Goal: Task Accomplishment & Management: Manage account settings

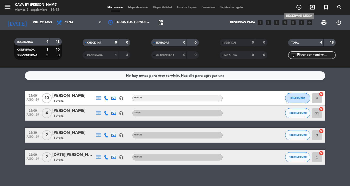
click at [299, 7] on icon "add_circle_outline" at bounding box center [299, 7] width 6 height 6
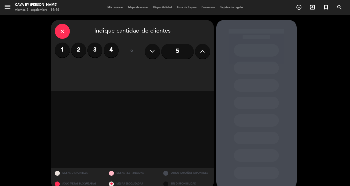
click at [62, 30] on icon "close" at bounding box center [62, 31] width 6 height 6
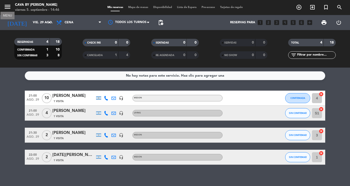
click at [9, 6] on icon "menu" at bounding box center [8, 7] width 8 height 8
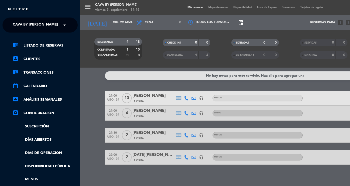
click at [42, 23] on div "× Cava by Vin" at bounding box center [36, 25] width 51 height 11
click at [29, 36] on div "Cava by [PERSON_NAME]" at bounding box center [40, 39] width 75 height 8
click at [33, 45] on link "chrome_reader_mode Listado de Reservas" at bounding box center [45, 46] width 65 height 6
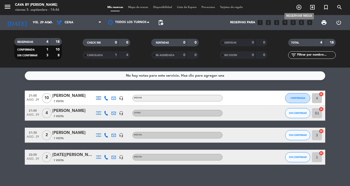
click at [298, 7] on icon "add_circle_outline" at bounding box center [299, 7] width 6 height 6
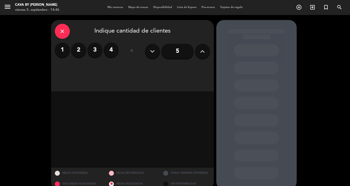
click at [202, 52] on icon at bounding box center [202, 52] width 5 height 8
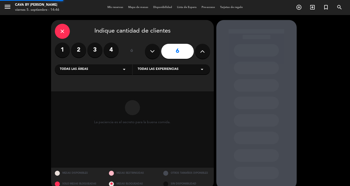
click at [202, 52] on icon at bounding box center [202, 52] width 5 height 8
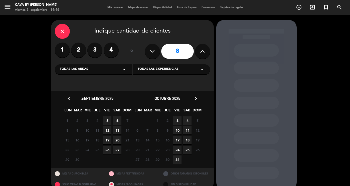
click at [96, 70] on div "Todas las áreas arrow_drop_down" at bounding box center [93, 69] width 77 height 10
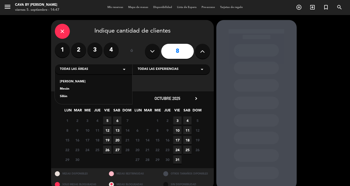
click at [80, 89] on div "Mesón" at bounding box center [93, 89] width 67 height 5
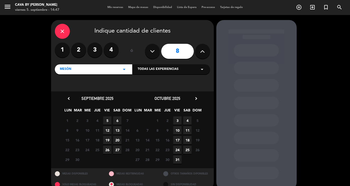
click at [193, 70] on div "Todas las experiencias arrow_drop_down" at bounding box center [171, 69] width 77 height 10
click at [165, 82] on div "MESON" at bounding box center [171, 81] width 67 height 5
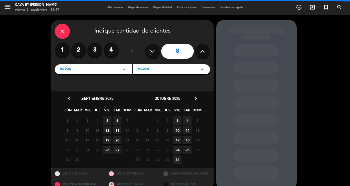
click at [202, 51] on icon at bounding box center [202, 52] width 5 height 8
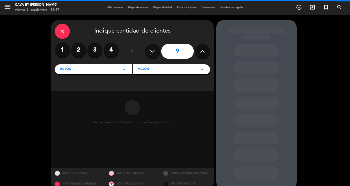
click at [202, 51] on icon at bounding box center [202, 52] width 5 height 8
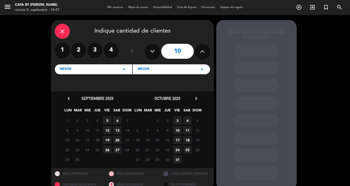
click at [202, 51] on icon at bounding box center [202, 52] width 5 height 8
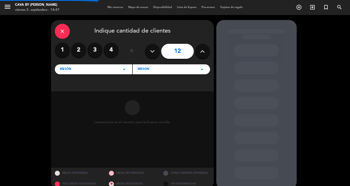
click at [202, 51] on icon at bounding box center [202, 52] width 5 height 8
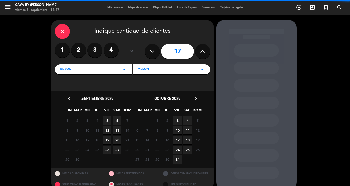
click at [202, 51] on icon at bounding box center [202, 52] width 5 height 8
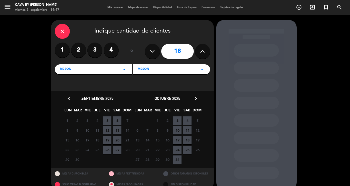
click at [117, 121] on span "6" at bounding box center [117, 120] width 8 height 8
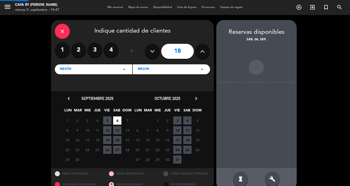
scroll to position [9, 0]
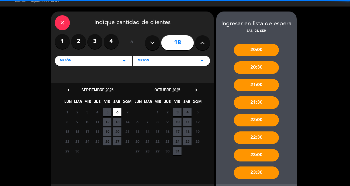
click at [203, 45] on icon at bounding box center [202, 43] width 5 height 8
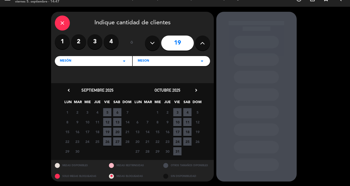
click at [117, 112] on span "6" at bounding box center [117, 112] width 8 height 8
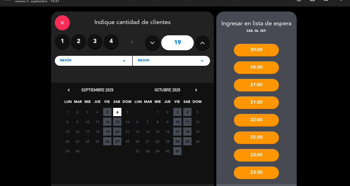
click at [202, 43] on icon at bounding box center [202, 43] width 5 height 8
type input "20"
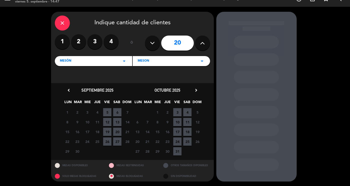
click at [116, 111] on span "6" at bounding box center [117, 112] width 8 height 8
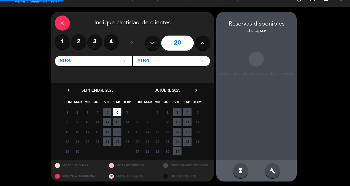
scroll to position [9, 0]
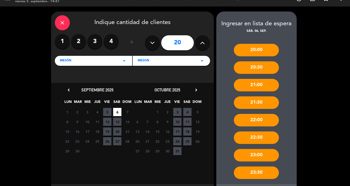
click at [255, 84] on div "21:00" at bounding box center [256, 85] width 45 height 13
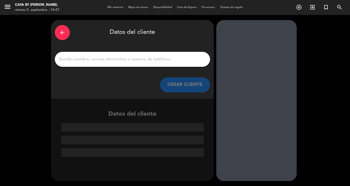
click at [159, 62] on input "1" at bounding box center [133, 59] width 148 height 7
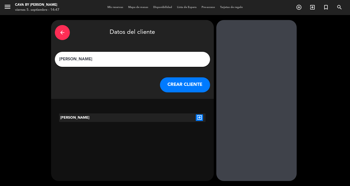
type input "[PERSON_NAME]"
click at [99, 118] on div "[PERSON_NAME]" at bounding box center [89, 117] width 61 height 9
click at [199, 117] on icon "exit_to_app" at bounding box center [199, 117] width 7 height 7
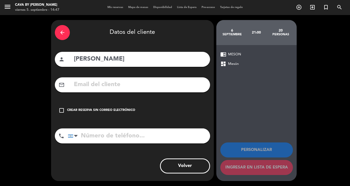
click at [61, 110] on icon "check_box_outline_blank" at bounding box center [62, 110] width 6 height 6
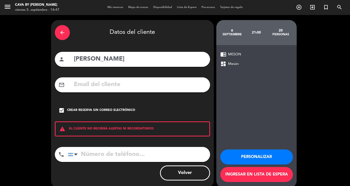
click at [240, 158] on button "Personalizar" at bounding box center [256, 156] width 73 height 15
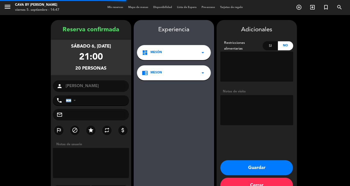
scroll to position [14, 0]
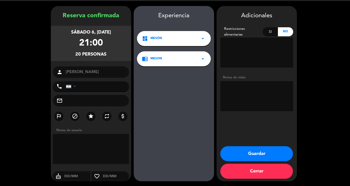
click at [248, 153] on button "Guardar" at bounding box center [256, 153] width 73 height 15
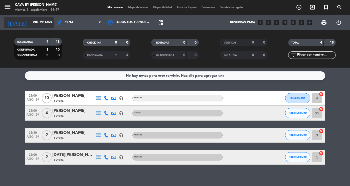
click at [30, 22] on input "vie. 29 ago." at bounding box center [51, 22] width 43 height 9
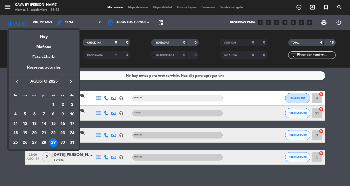
click at [72, 82] on icon "keyboard_arrow_right" at bounding box center [71, 82] width 6 height 6
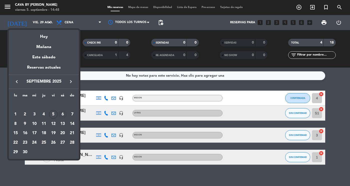
click at [63, 114] on div "6" at bounding box center [62, 114] width 9 height 9
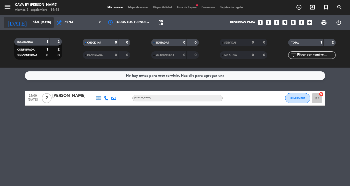
click at [32, 20] on input "sáb. [DATE]" at bounding box center [51, 22] width 43 height 9
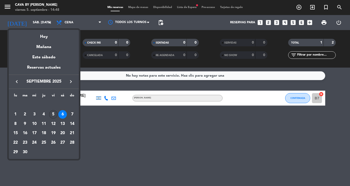
click at [53, 114] on div "5" at bounding box center [53, 114] width 9 height 9
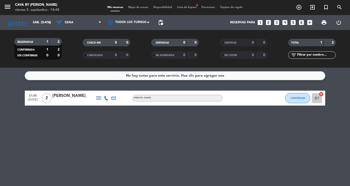
type input "vie. [DATE]"
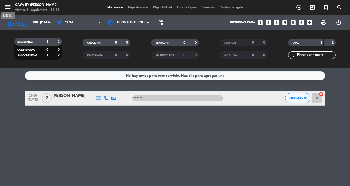
click at [8, 9] on icon "menu" at bounding box center [8, 7] width 8 height 8
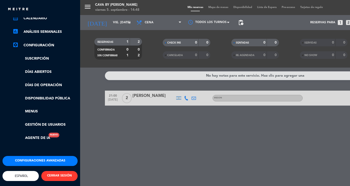
scroll to position [70, 0]
click at [37, 156] on button "Configuraciones avanzadas" at bounding box center [40, 161] width 75 height 10
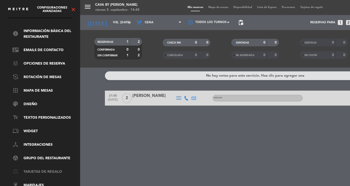
scroll to position [16, 0]
click at [31, 89] on link "border_all Mapa de mesas" at bounding box center [45, 91] width 65 height 6
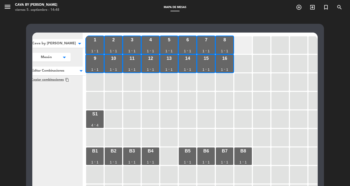
click at [241, 48] on div at bounding box center [243, 45] width 18 height 18
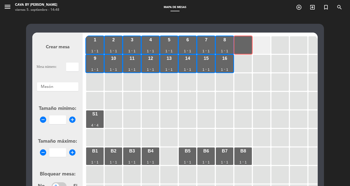
click at [260, 49] on div at bounding box center [262, 45] width 18 height 18
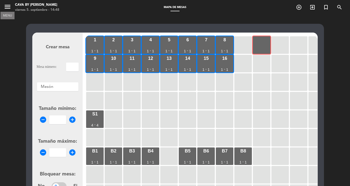
click at [6, 6] on icon "menu" at bounding box center [8, 7] width 8 height 8
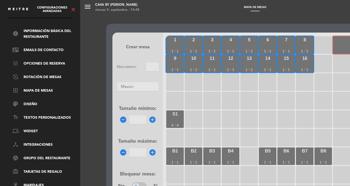
click at [74, 10] on icon "close" at bounding box center [73, 10] width 6 height 6
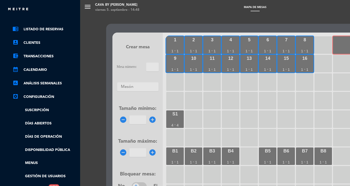
click at [6, 111] on ul "chrome_reader_mode Listado de Reservas account_box Clientes account_balance_wal…" at bounding box center [40, 109] width 75 height 166
click at [88, 7] on div "menu Cava by [PERSON_NAME] 5. septiembre - 14:48 Mapa de mesas add_circle_outli…" at bounding box center [255, 93] width 350 height 186
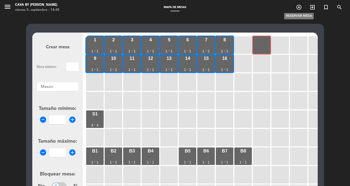
click at [299, 9] on icon "add_circle_outline" at bounding box center [299, 7] width 6 height 6
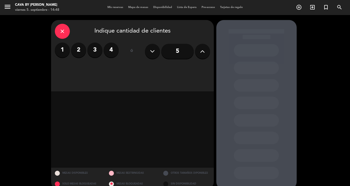
click at [202, 52] on icon at bounding box center [202, 52] width 5 height 8
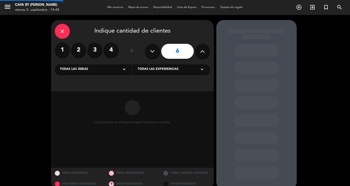
click at [202, 52] on icon at bounding box center [202, 52] width 5 height 8
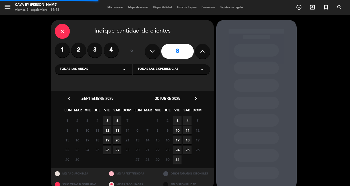
click at [202, 52] on icon at bounding box center [202, 52] width 5 height 8
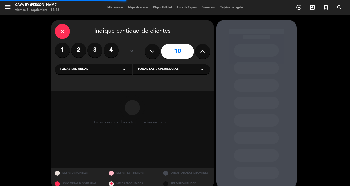
click at [202, 52] on icon at bounding box center [202, 52] width 5 height 8
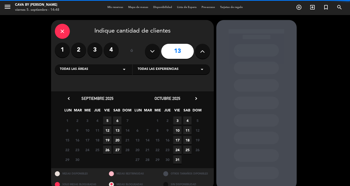
click at [202, 52] on icon at bounding box center [202, 52] width 5 height 8
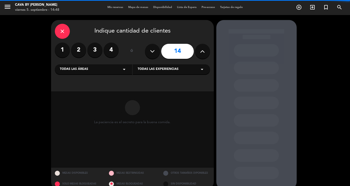
click at [202, 52] on icon at bounding box center [202, 52] width 5 height 8
type input "16"
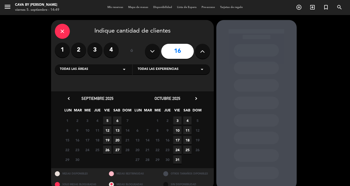
click at [116, 121] on span "6" at bounding box center [117, 120] width 8 height 8
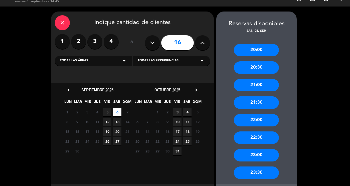
click at [240, 85] on div "21:00" at bounding box center [256, 85] width 45 height 13
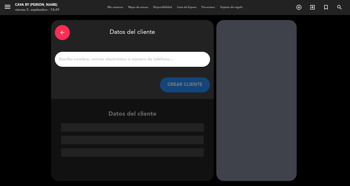
click at [110, 62] on input "1" at bounding box center [133, 59] width 148 height 7
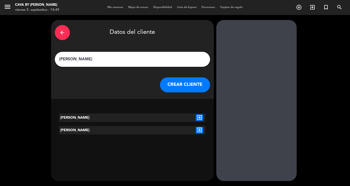
type input "[PERSON_NAME]"
click at [199, 117] on icon "exit_to_app" at bounding box center [199, 117] width 7 height 7
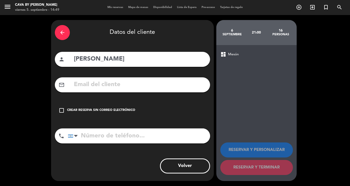
click at [61, 108] on icon "check_box_outline_blank" at bounding box center [62, 110] width 6 height 6
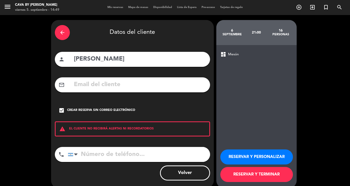
click at [240, 159] on button "RESERVAR Y PERSONALIZAR" at bounding box center [256, 156] width 73 height 15
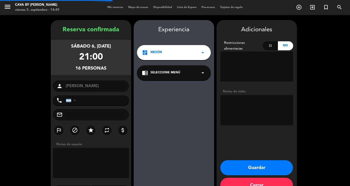
scroll to position [14, 0]
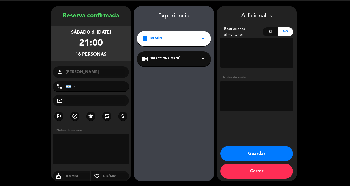
click at [162, 61] on span "Seleccione Menú" at bounding box center [165, 58] width 30 height 5
click at [173, 41] on div "dashboard Mesón arrow_drop_down" at bounding box center [174, 38] width 74 height 15
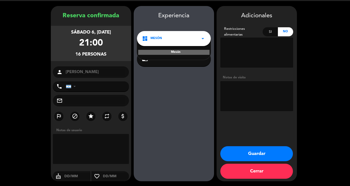
click at [171, 51] on div "Mesón" at bounding box center [173, 52] width 71 height 5
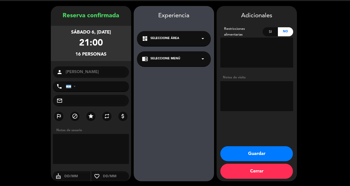
click at [186, 61] on div "chrome_reader_mode Seleccione Menú arrow_drop_down" at bounding box center [174, 58] width 74 height 15
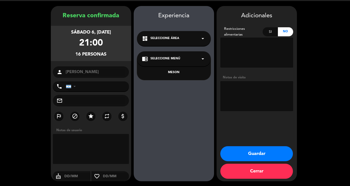
click at [171, 71] on div "MESON" at bounding box center [174, 72] width 64 height 5
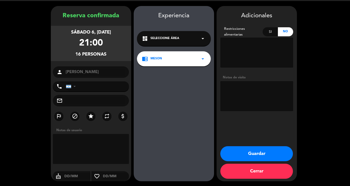
click at [241, 154] on button "Guardar" at bounding box center [256, 153] width 73 height 15
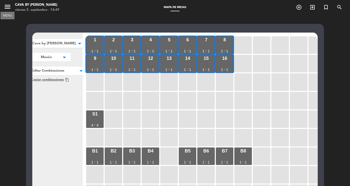
click at [10, 8] on icon "menu" at bounding box center [8, 7] width 8 height 8
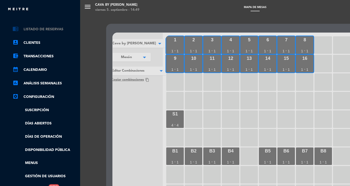
click at [36, 29] on link "chrome_reader_mode Listado de Reservas" at bounding box center [45, 29] width 65 height 6
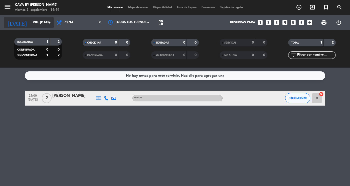
click at [41, 24] on input "vie. [DATE]" at bounding box center [51, 22] width 43 height 9
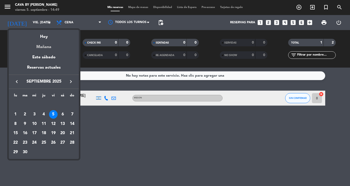
click at [41, 45] on div "Mañana" at bounding box center [44, 45] width 70 height 10
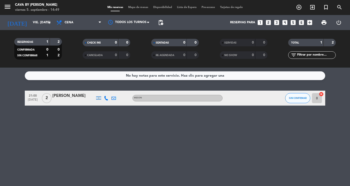
type input "sáb. [DATE]"
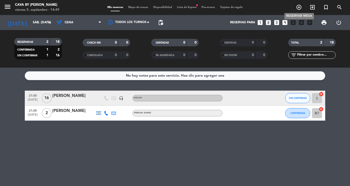
click at [298, 9] on icon "add_circle_outline" at bounding box center [299, 7] width 6 height 6
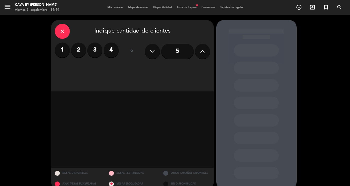
click at [112, 49] on label "4" at bounding box center [111, 50] width 15 height 15
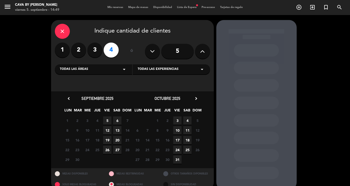
click at [84, 72] on span "Todas las áreas" at bounding box center [74, 69] width 28 height 5
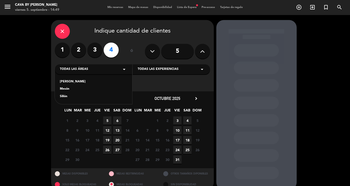
click at [64, 96] on div "Sillón" at bounding box center [93, 96] width 67 height 5
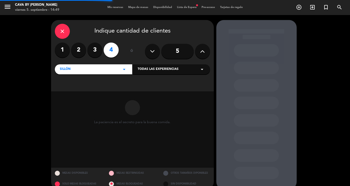
click at [152, 65] on div "Todas las experiencias arrow_drop_down" at bounding box center [171, 69] width 77 height 10
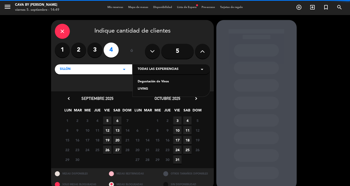
click at [150, 69] on span "Todas las experiencias" at bounding box center [158, 69] width 41 height 5
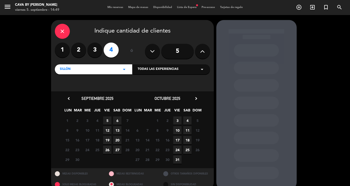
click at [147, 71] on span "Todas las experiencias" at bounding box center [158, 69] width 41 height 5
click at [142, 90] on div "LIVING" at bounding box center [171, 89] width 67 height 5
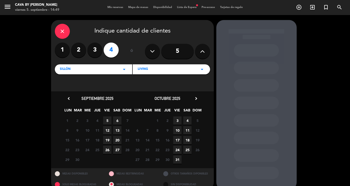
click at [118, 120] on span "6" at bounding box center [117, 120] width 8 height 8
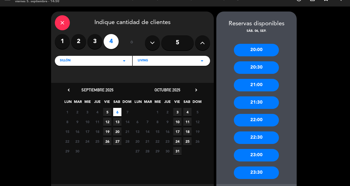
click at [248, 83] on div "21:00" at bounding box center [256, 85] width 45 height 13
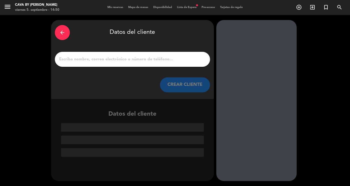
scroll to position [0, 0]
click at [148, 60] on input "1" at bounding box center [133, 59] width 148 height 7
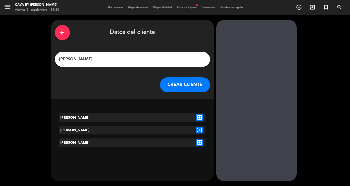
type input "[PERSON_NAME]"
click at [199, 117] on icon "exit_to_app" at bounding box center [199, 117] width 7 height 7
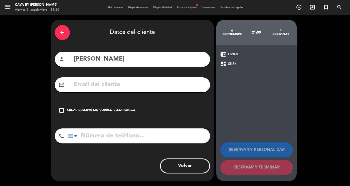
click at [62, 111] on icon "check_box_outline_blank" at bounding box center [62, 110] width 6 height 6
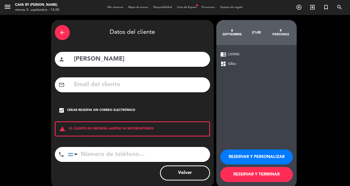
click at [233, 156] on button "RESERVAR Y PERSONALIZAR" at bounding box center [256, 156] width 73 height 15
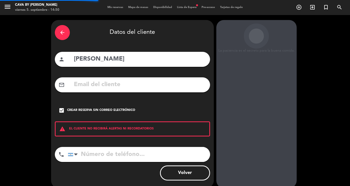
scroll to position [14, 0]
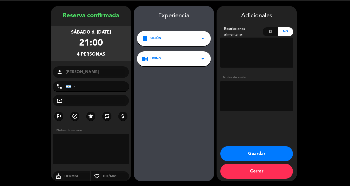
click at [233, 154] on button "Guardar" at bounding box center [256, 153] width 73 height 15
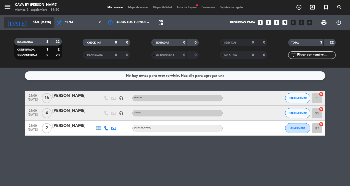
click at [34, 20] on input "sáb. [DATE]" at bounding box center [51, 22] width 43 height 9
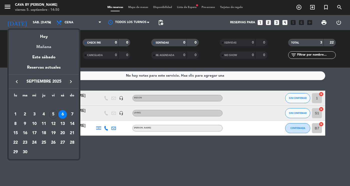
click at [40, 48] on div "Mañana" at bounding box center [44, 45] width 70 height 10
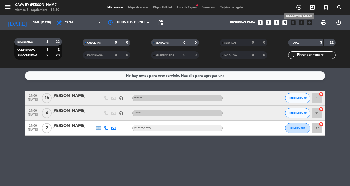
click at [298, 7] on icon "add_circle_outline" at bounding box center [299, 7] width 6 height 6
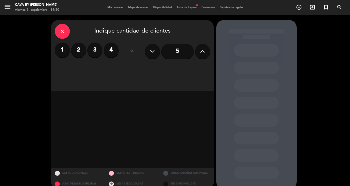
click at [111, 50] on label "4" at bounding box center [111, 50] width 15 height 15
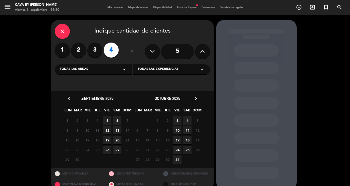
click at [117, 120] on span "6" at bounding box center [117, 120] width 8 height 8
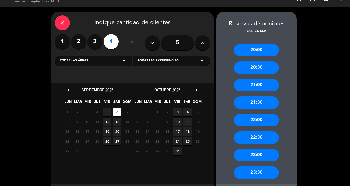
click at [246, 84] on div "21:00" at bounding box center [256, 85] width 45 height 13
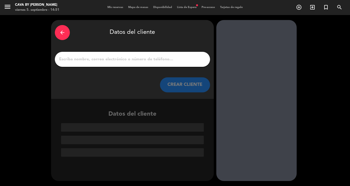
click at [99, 61] on input "1" at bounding box center [133, 59] width 148 height 7
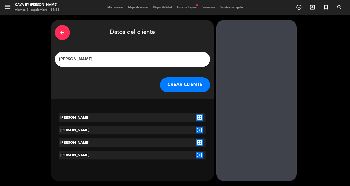
type input "[PERSON_NAME]"
click at [87, 117] on div "[PERSON_NAME]" at bounding box center [89, 117] width 61 height 9
click at [201, 116] on icon "exit_to_app" at bounding box center [199, 117] width 7 height 7
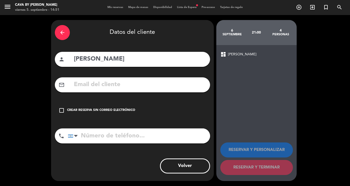
click at [61, 110] on icon "check_box_outline_blank" at bounding box center [62, 110] width 6 height 6
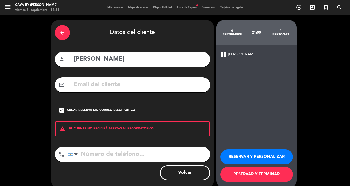
click at [235, 154] on button "RESERVAR Y PERSONALIZAR" at bounding box center [256, 156] width 73 height 15
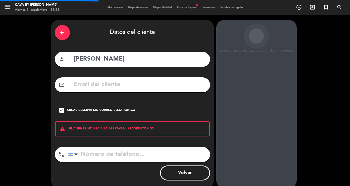
scroll to position [14, 0]
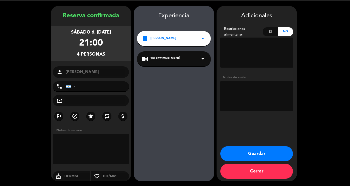
click at [166, 39] on div "dashboard [PERSON_NAME] arrow_drop_down" at bounding box center [174, 38] width 74 height 15
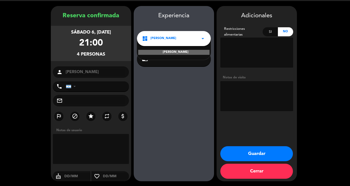
click at [163, 52] on div "[PERSON_NAME]" at bounding box center [173, 52] width 71 height 5
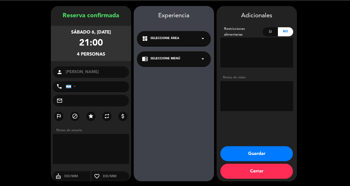
click at [162, 59] on span "Seleccione Menú" at bounding box center [165, 58] width 30 height 5
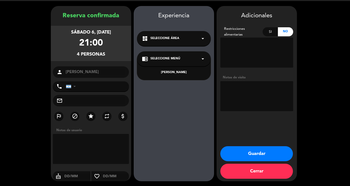
click at [161, 73] on div "[PERSON_NAME]" at bounding box center [174, 72] width 64 height 5
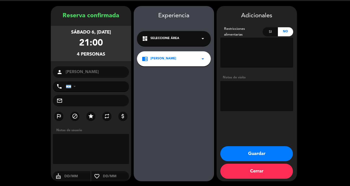
click at [231, 149] on button "Guardar" at bounding box center [256, 153] width 73 height 15
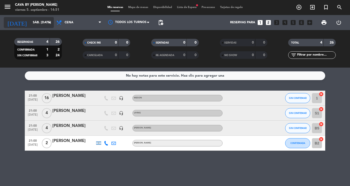
click at [30, 24] on input "sáb. [DATE]" at bounding box center [51, 22] width 43 height 9
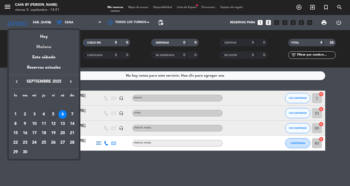
click at [33, 48] on div "Mañana" at bounding box center [44, 45] width 70 height 10
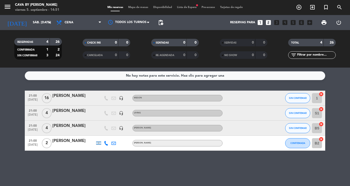
click at [120, 128] on icon "headset_mic" at bounding box center [121, 128] width 5 height 5
click at [98, 160] on div "No hay notas para este servicio. Haz clic para agregar una 21:00 [DATE] [PERSON…" at bounding box center [175, 127] width 350 height 118
click at [33, 23] on input "sáb. [DATE]" at bounding box center [51, 22] width 43 height 9
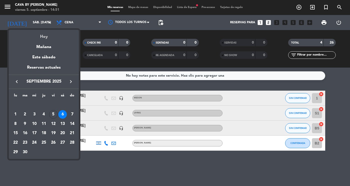
click at [45, 39] on div "Hoy" at bounding box center [44, 35] width 70 height 10
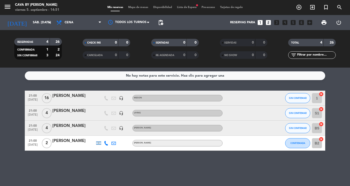
type input "vie. [DATE]"
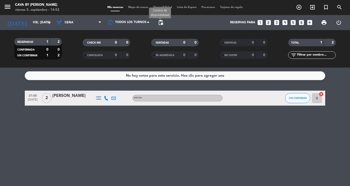
click at [161, 23] on span "pending_actions" at bounding box center [161, 23] width 6 height 6
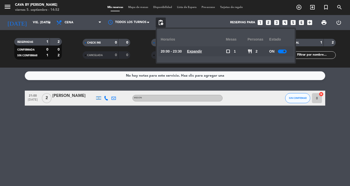
click at [193, 51] on u "Expandir" at bounding box center [194, 51] width 15 height 4
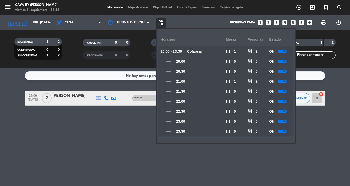
click at [179, 163] on div "No hay notas para este servicio. Haz clic para agregar una 21:00 [DATE] 2 [PERS…" at bounding box center [175, 127] width 350 height 118
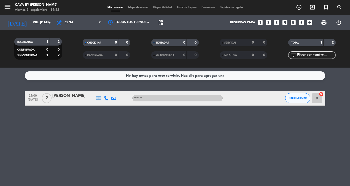
click at [260, 23] on icon "looks_one" at bounding box center [260, 22] width 7 height 7
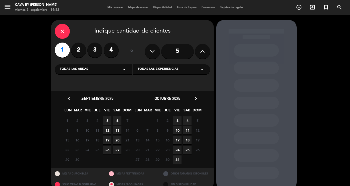
click at [63, 35] on div "close" at bounding box center [62, 31] width 15 height 15
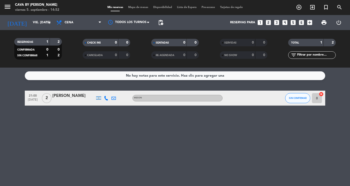
click at [134, 7] on span "Mapa de mesas" at bounding box center [138, 7] width 25 height 3
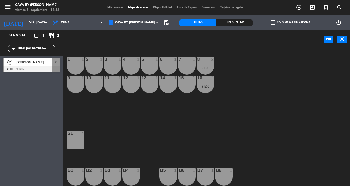
scroll to position [1, 0]
click at [34, 62] on span "[PERSON_NAME]" at bounding box center [34, 62] width 36 height 5
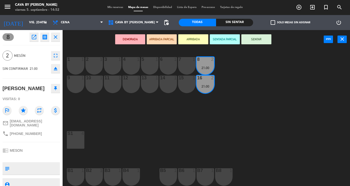
click at [57, 39] on icon "close" at bounding box center [56, 37] width 6 height 6
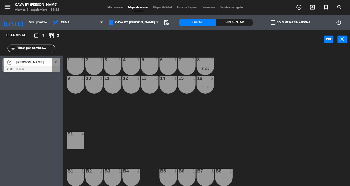
scroll to position [0, 0]
click at [161, 7] on span "Disponibilidad" at bounding box center [163, 7] width 24 height 3
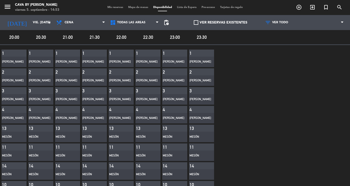
click at [188, 6] on span "Lista de Espera" at bounding box center [186, 7] width 25 height 3
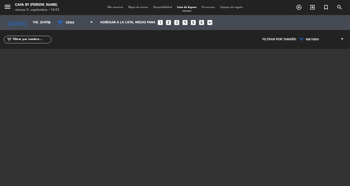
click at [211, 8] on span "Pre-acceso" at bounding box center [208, 7] width 19 height 3
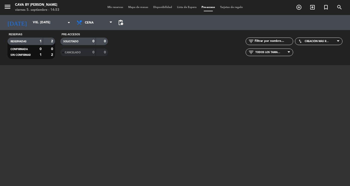
click at [228, 8] on span "Tarjetas de regalo" at bounding box center [231, 7] width 28 height 3
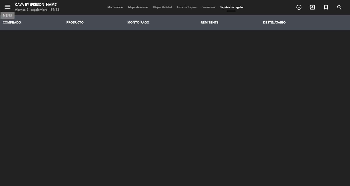
click at [9, 8] on icon "menu" at bounding box center [8, 7] width 8 height 8
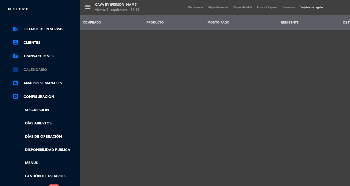
click at [41, 70] on link "calendar_month Calendario" at bounding box center [45, 70] width 65 height 6
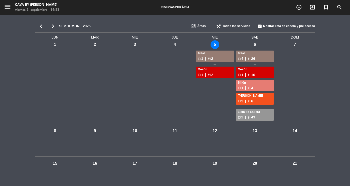
click at [251, 44] on div "sáb - 6" at bounding box center [254, 44] width 9 height 9
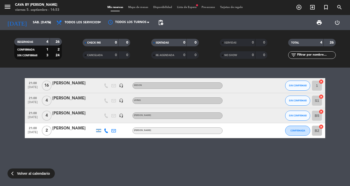
click at [185, 8] on span "Lista de Espera fiber_manual_record" at bounding box center [186, 7] width 25 height 3
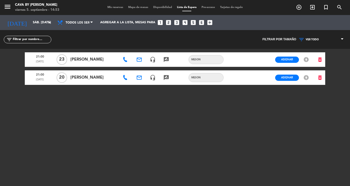
click at [225, 8] on span "Tarjetas de regalo" at bounding box center [231, 7] width 28 height 3
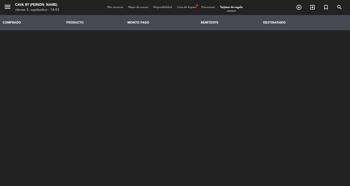
click at [214, 23] on th "REMITENTE" at bounding box center [229, 22] width 62 height 15
click at [162, 8] on span "Disponibilidad" at bounding box center [163, 7] width 24 height 3
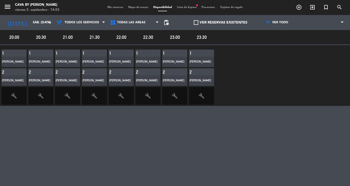
click at [109, 7] on span "Mis reservas" at bounding box center [115, 7] width 21 height 3
